Goal: Find specific page/section: Find specific page/section

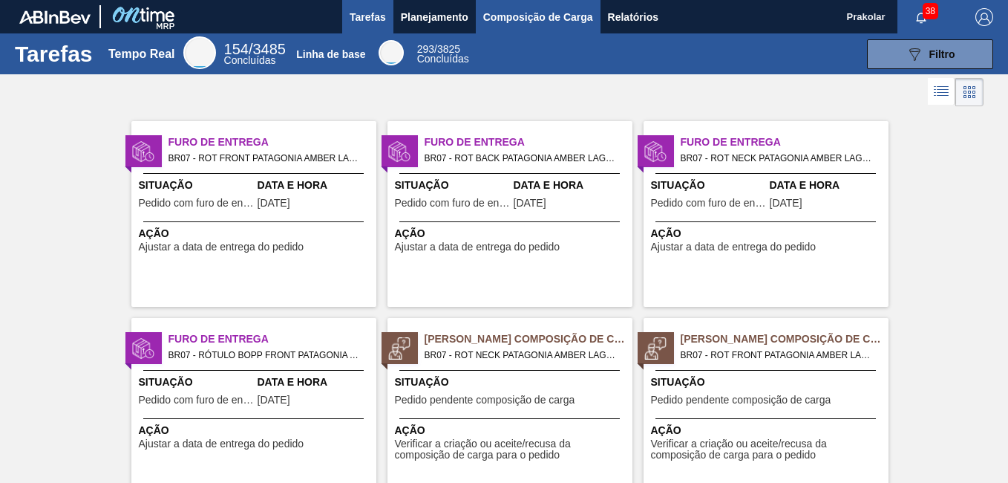
click at [506, 15] on span "Composição de Carga" at bounding box center [538, 17] width 110 height 18
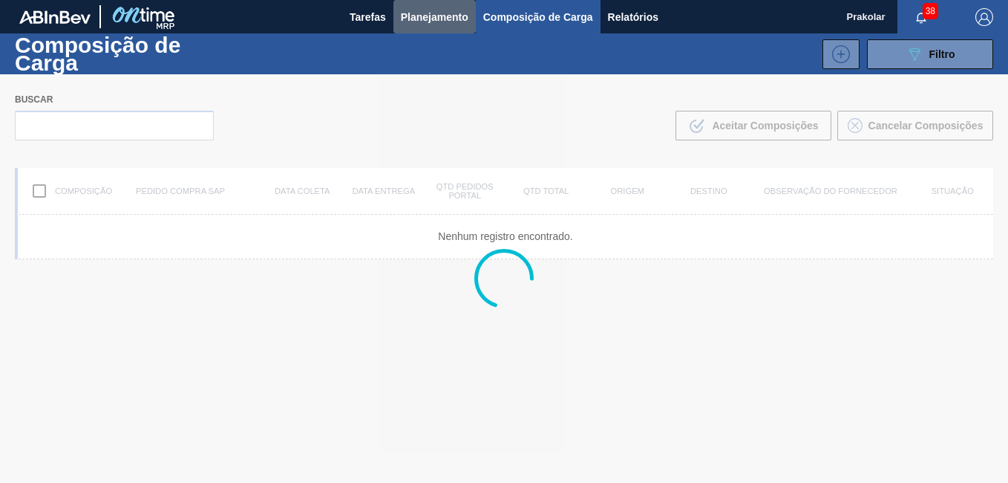
drag, startPoint x: 446, startPoint y: 14, endPoint x: 451, endPoint y: 35, distance: 21.3
click at [445, 14] on span "Planejamento" at bounding box center [435, 17] width 68 height 18
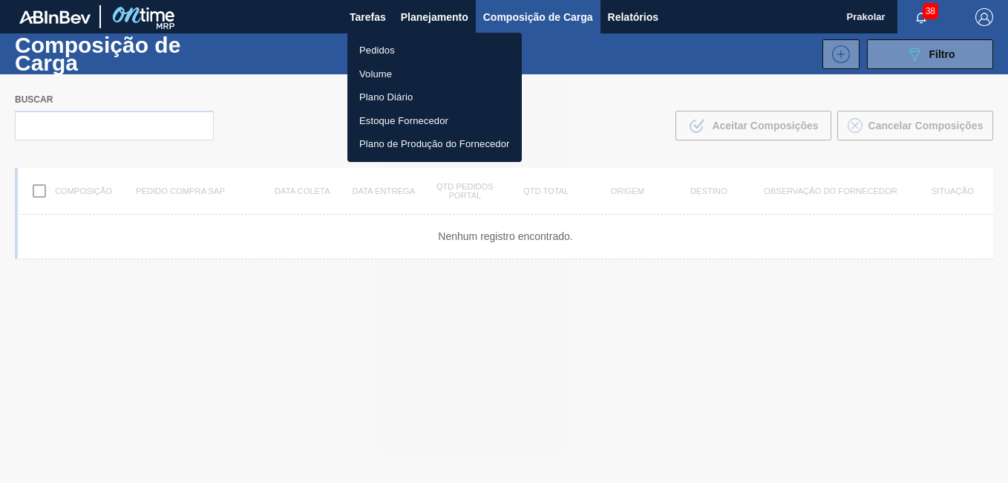
click at [395, 53] on li "Pedidos" at bounding box center [434, 51] width 174 height 24
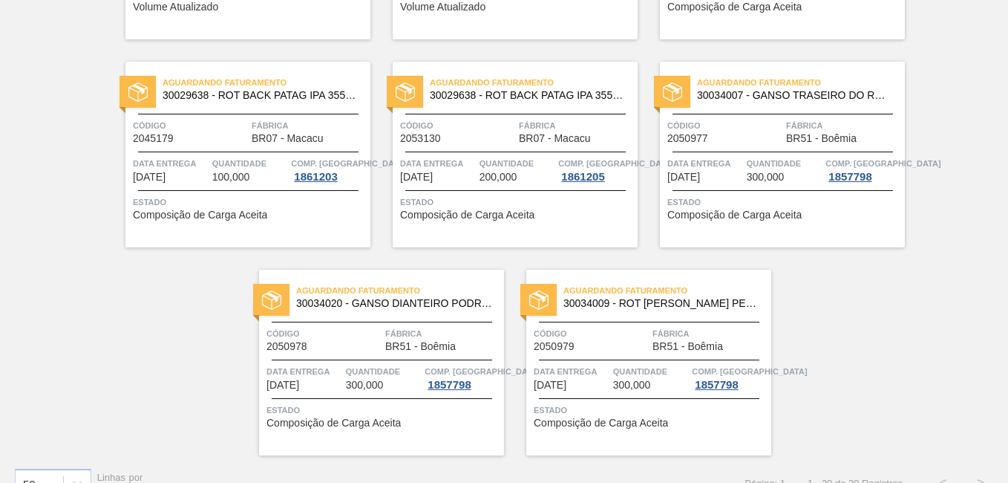
scroll to position [1141, 0]
